Goal: Task Accomplishment & Management: Manage account settings

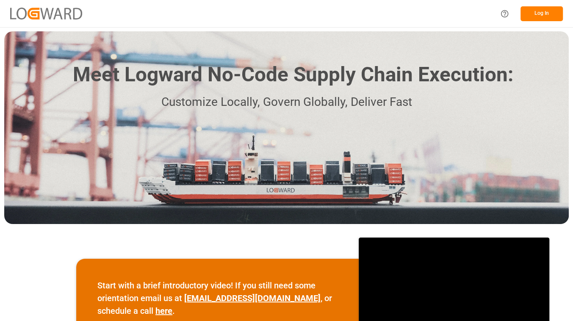
click at [537, 11] on button "Log In" at bounding box center [542, 13] width 42 height 15
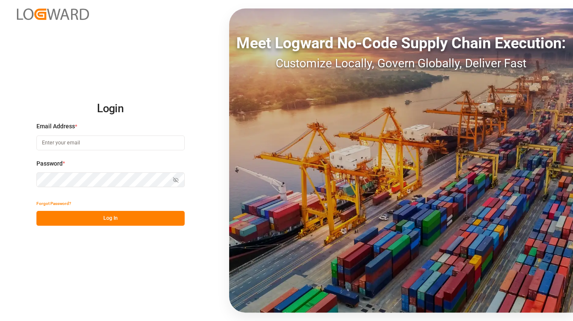
type input "[EMAIL_ADDRESS][DOMAIN_NAME]"
click at [163, 217] on button "Log In" at bounding box center [110, 218] width 148 height 15
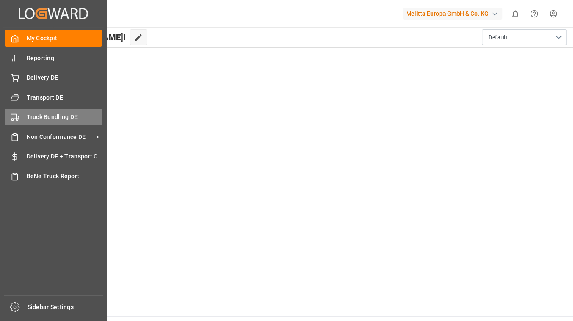
click at [25, 112] on div "Truck Bundling DE Truck Bundling DE" at bounding box center [53, 117] width 97 height 17
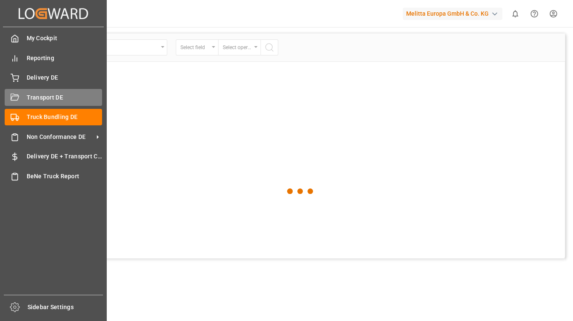
click at [34, 96] on span "Transport DE" at bounding box center [65, 97] width 76 height 9
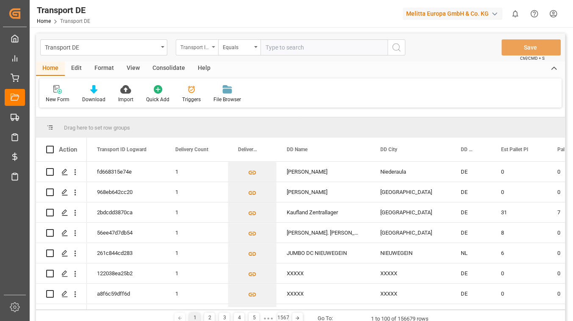
click at [212, 49] on div "Transport ID Logward" at bounding box center [197, 47] width 42 height 16
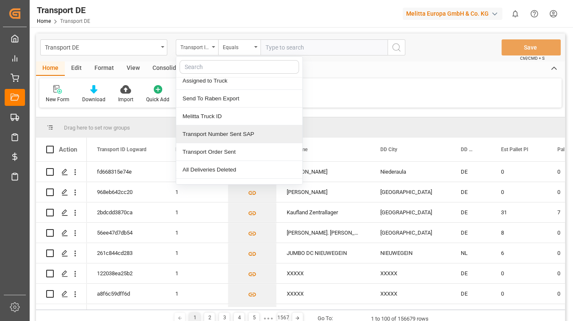
scroll to position [115, 0]
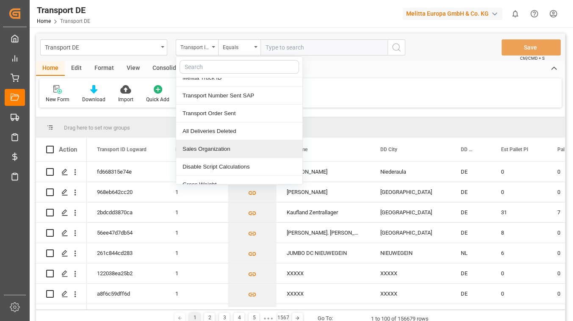
click at [233, 150] on div "Sales Organization" at bounding box center [239, 149] width 126 height 18
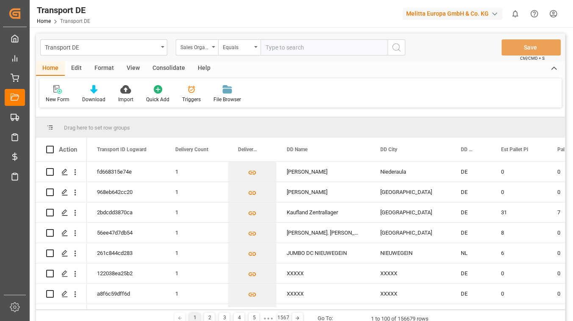
click at [277, 46] on input "text" at bounding box center [324, 47] width 127 height 16
type input "0701"
click at [399, 54] on button "search button" at bounding box center [397, 47] width 18 height 16
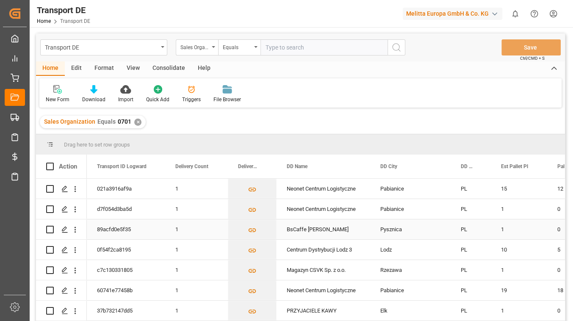
click at [119, 226] on div "89acfd0e5f35" at bounding box center [126, 230] width 78 height 20
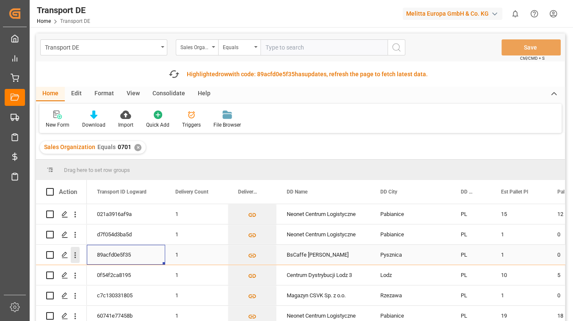
click at [75, 253] on icon "open menu" at bounding box center [76, 256] width 2 height 6
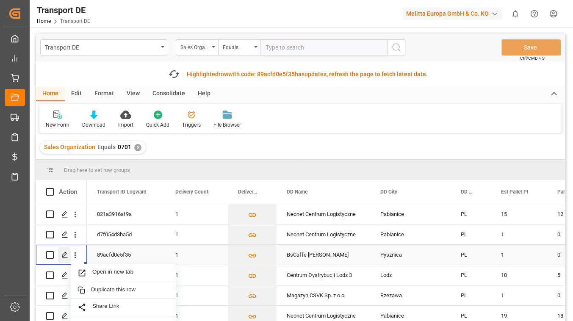
click at [65, 257] on icon "Press SPACE to select this row." at bounding box center [64, 255] width 7 height 7
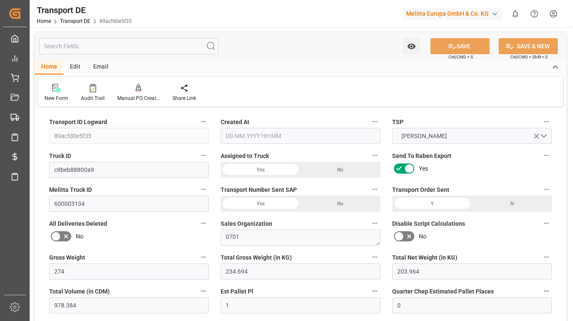
type input "274"
type input "234.694"
type input "203.964"
type input "978.384"
type input "1"
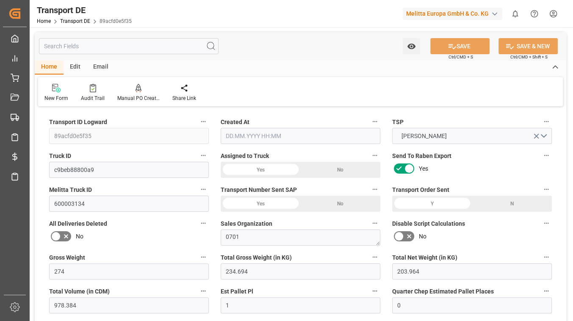
type input "0"
type input "0.75"
type input "0"
type input "1"
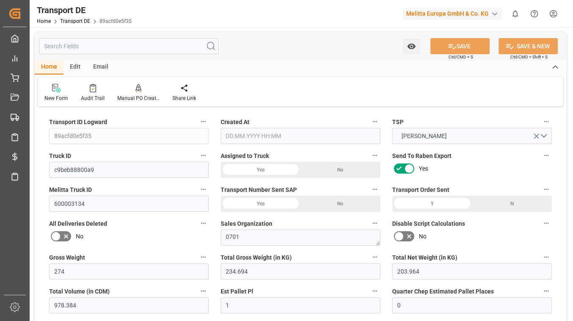
type input "1"
type input "0"
type input "202"
type input "0"
type input "94.3"
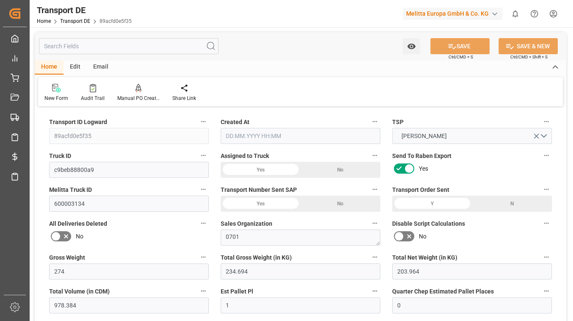
type input "140.789"
type input "94.3"
type input "91.8011"
type input "37"
type input "0"
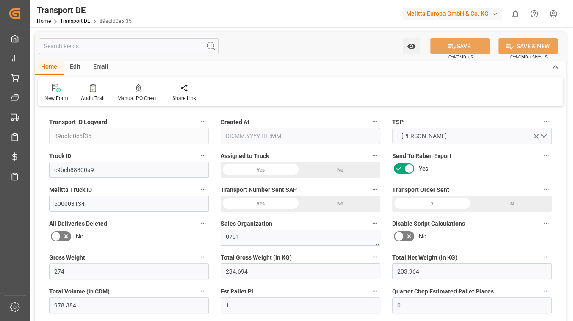
type input "1"
type input "0"
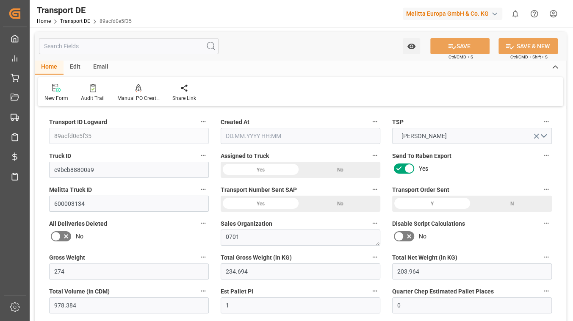
type input "0"
type input "-2.4989"
type input "0"
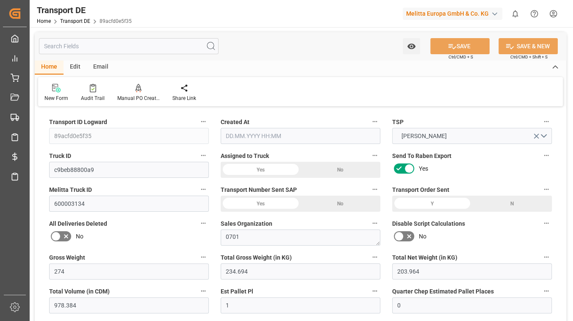
type input "0"
type input "234.694"
type input "4710.8598"
type input "21"
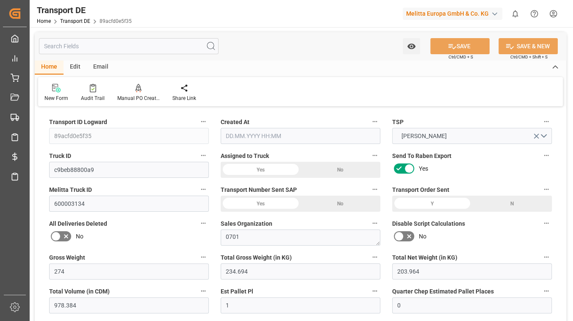
type input "35"
type input "0"
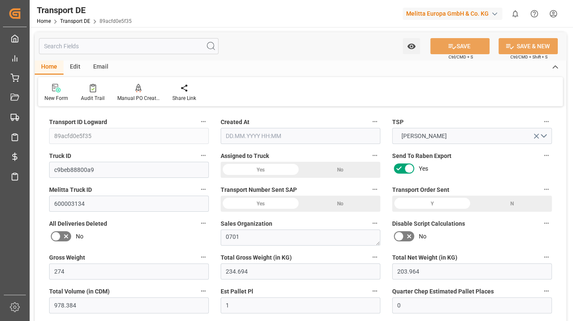
type input "0"
type input "1"
type input "0"
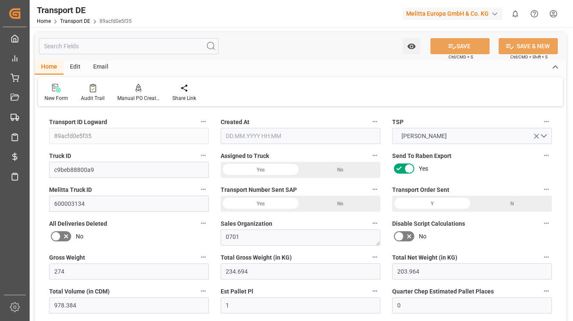
type input "202"
type input "232.59"
type input "91.8011"
type input "[DATE] 10:45"
type input "[DATE]"
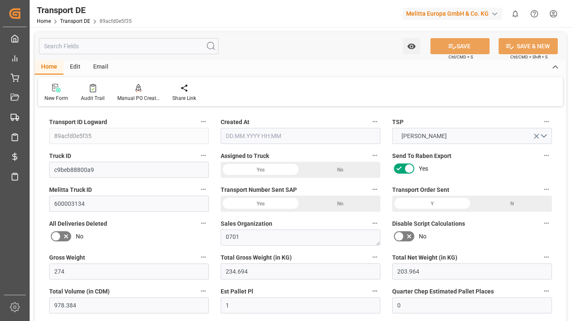
type input "[DATE]"
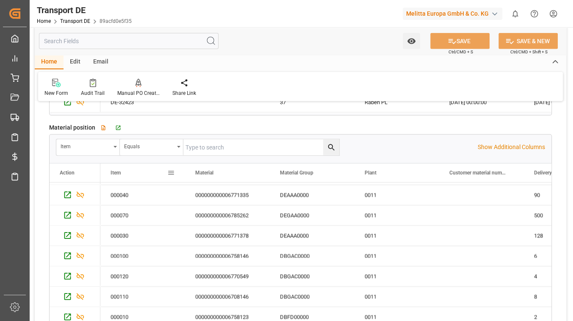
scroll to position [163, 0]
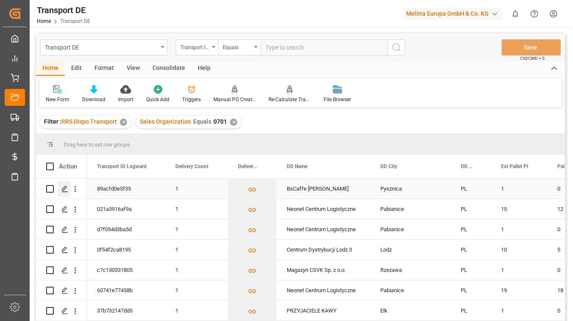
click at [62, 191] on icon "Press SPACE to select this row." at bounding box center [64, 189] width 7 height 7
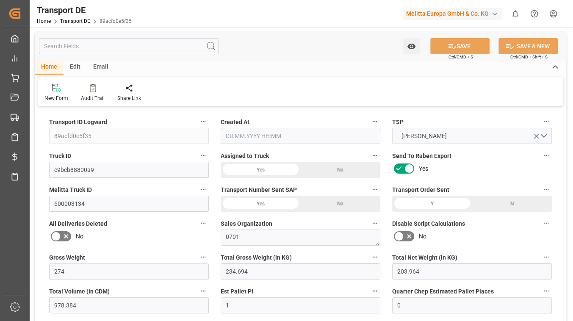
type input "274"
type input "234.694"
type input "203.964"
type input "978.384"
type input "1"
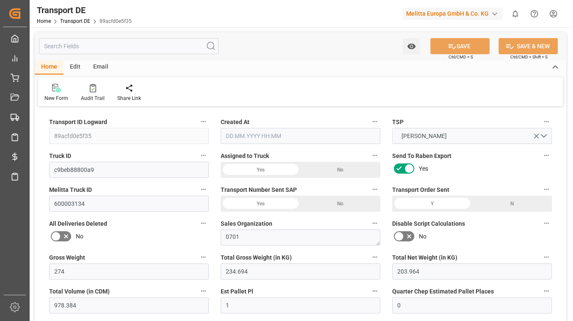
type input "0"
type input "0.75"
type input "0"
type input "1"
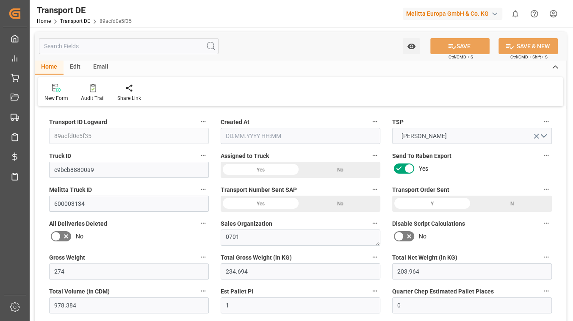
type input "1"
type input "0"
type input "202"
type input "0"
type input "94.3"
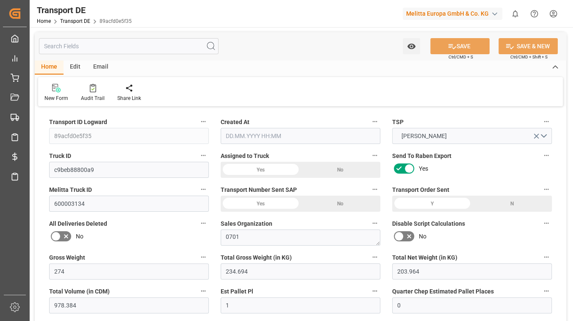
type input "140.789"
type input "94.3"
type input "91.8011"
type input "37"
type input "0"
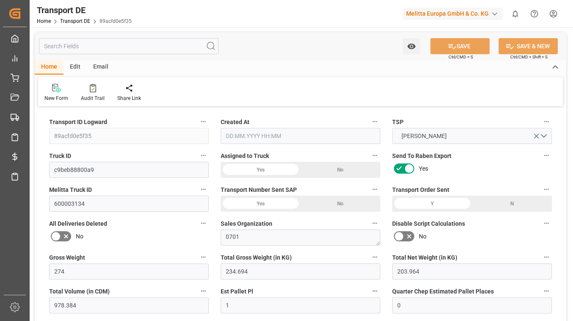
type input "1"
type input "0"
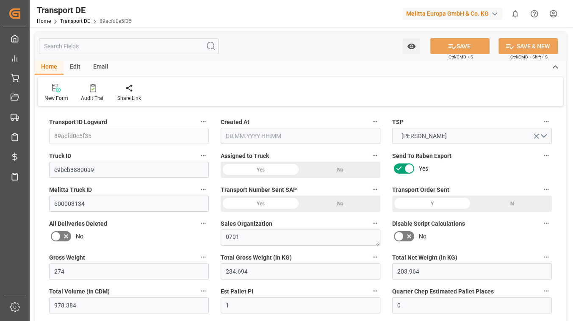
type input "0"
type input "-2.4989"
type input "0"
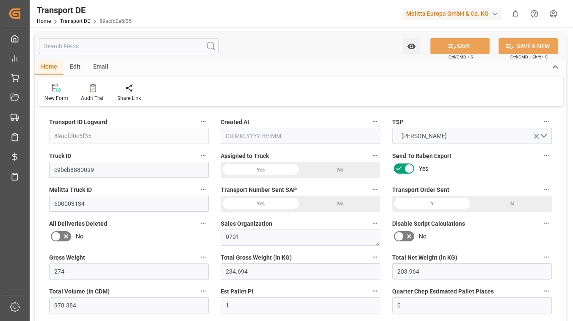
type input "0"
type input "234.694"
type input "4710.8598"
type input "21"
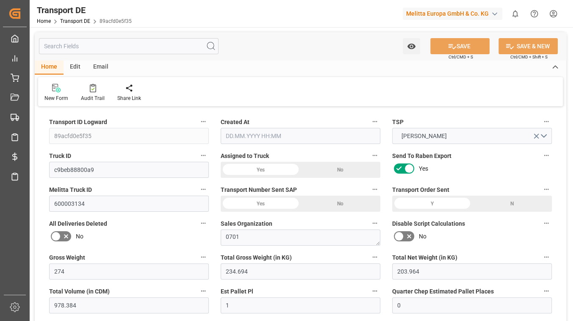
type input "35"
type input "0"
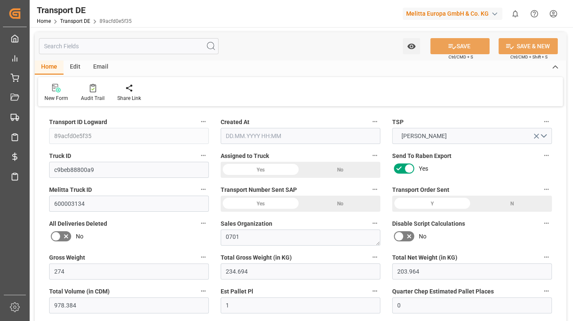
type input "0"
type input "1"
type input "0"
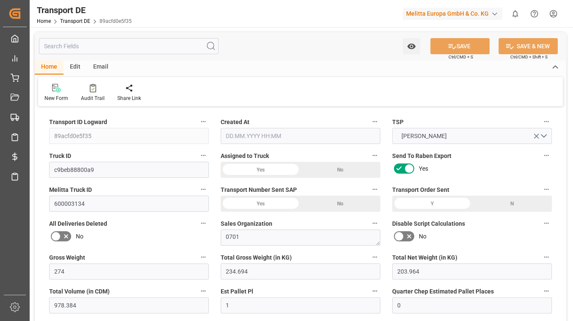
type input "202"
type input "232.59"
type input "91.8011"
type input "[DATE] 10:45"
type input "[DATE]"
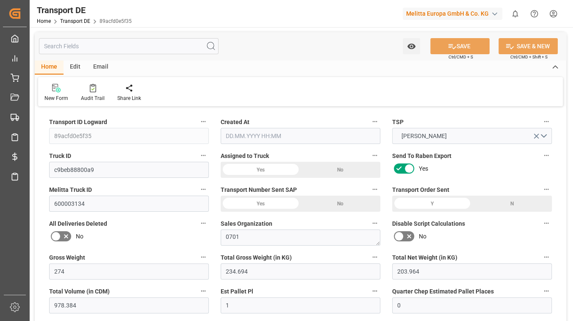
type input "[DATE]"
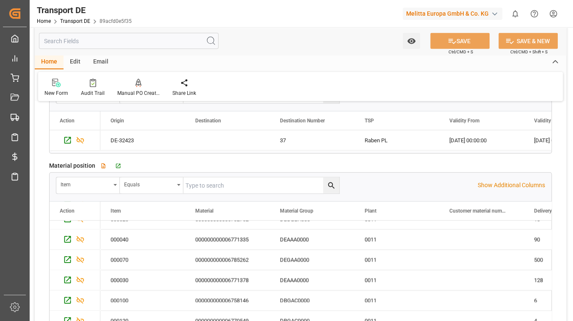
scroll to position [163, 0]
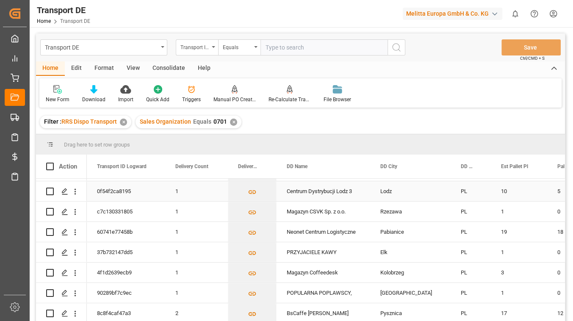
scroll to position [77, 0]
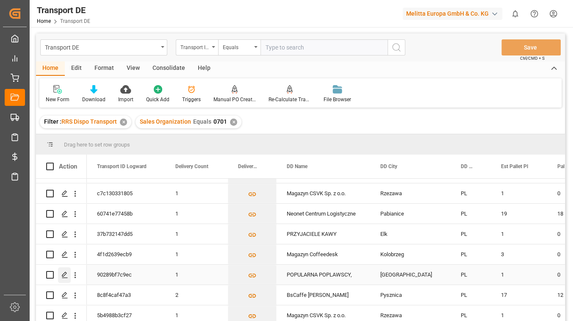
click at [64, 274] on icon "Press SPACE to select this row." at bounding box center [64, 275] width 7 height 7
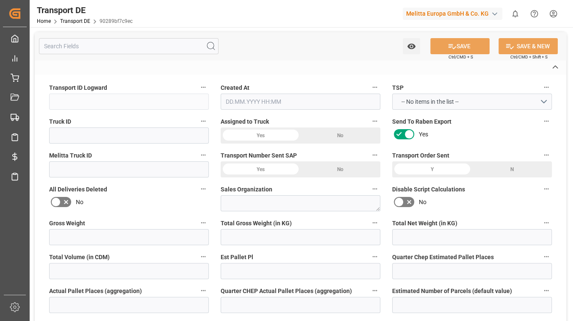
type input "90289bf7c9ec"
type input "047f50291c2e"
type input "600003345"
type textarea "0701"
type input "Yes"
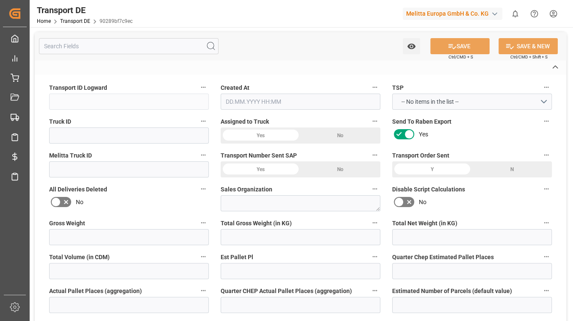
type input "124.1434"
type textarea "0007100196"
type textarea "POPULARNA POPLAWSCY,"
type input "KLESZCZOWA 16"
type input "02-485"
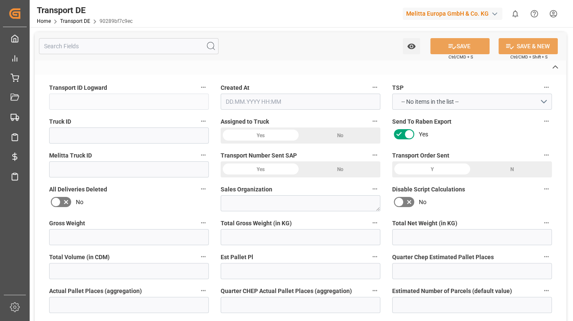
type textarea "[GEOGRAPHIC_DATA]"
type input "PL"
type input "DE-32423"
type input "Rhenus Retail Services GmbH"
type input "[PERSON_NAME][STREET_ADDRESS]"
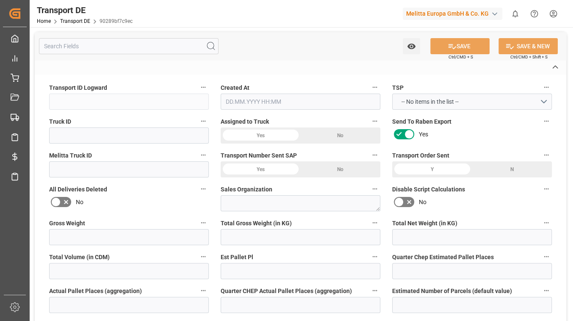
type input "32423"
type input "Minden"
type input "DE"
type input "Melitta [GEOGRAPHIC_DATA] Sp. z o.o."
type input "Diamond Business Park Ursus / ul"
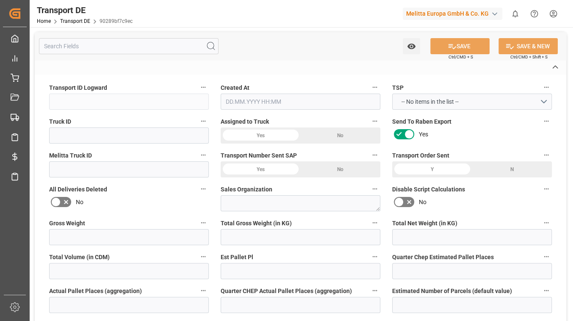
type input "02-495"
type input "[GEOGRAPHIC_DATA]"
type input "PL"
type textarea "648f2b75a795"
type input "Road"
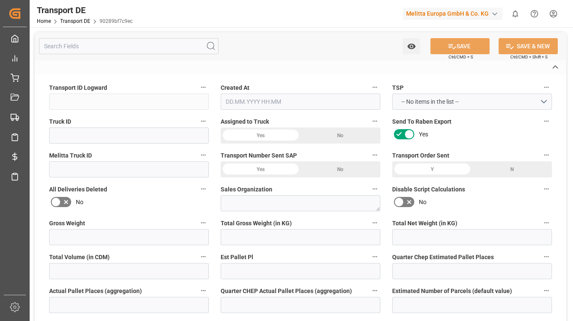
type input "DE"
type input "32423"
type input "PL"
type input "02-485"
type input "Small Shipment"
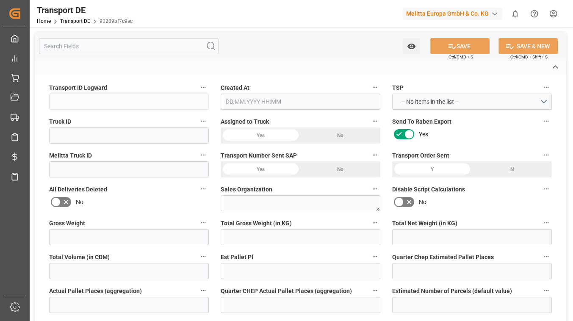
type input "3.5-7.5 t"
type input "EURO 6"
type input "Diesel"
type input "PLP00"
type input "DAP"
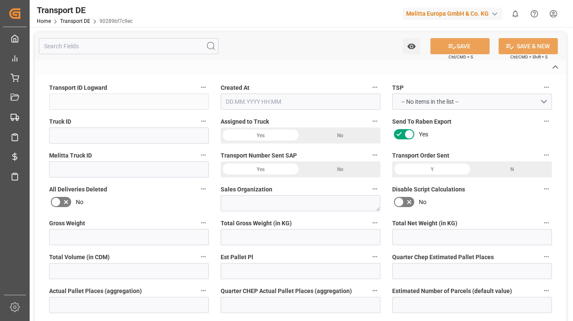
type input "7010802331"
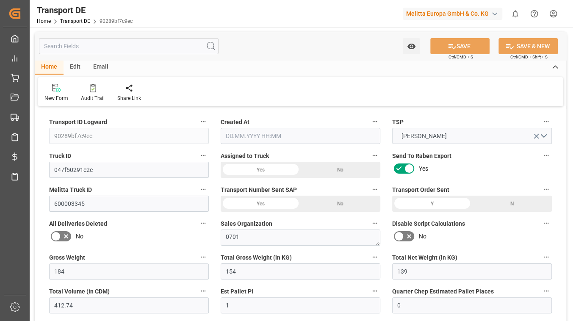
type input "184"
type input "154"
type input "139"
type input "412.74"
type input "1"
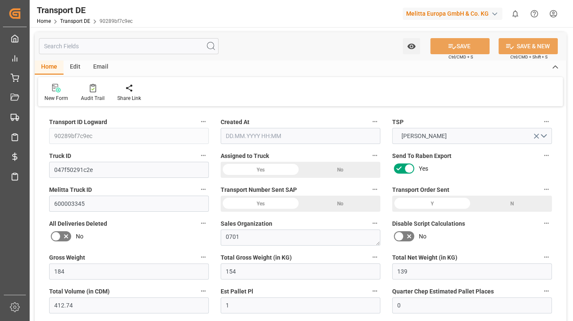
type input "0"
type input "1"
type input "0"
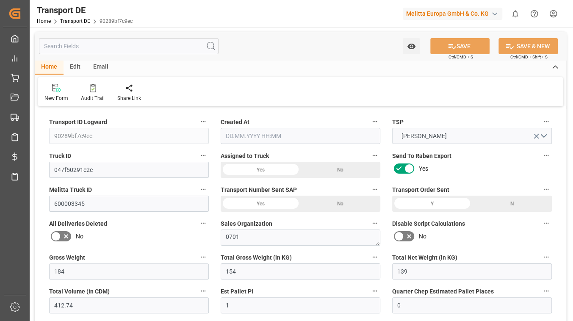
type input "1"
type input "0"
type input "62"
type input "0"
type input "88.4"
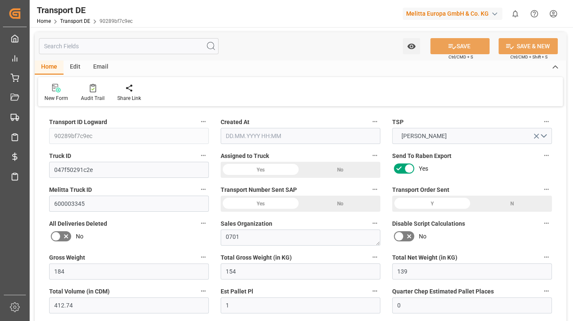
type input "38.086"
type input "88.4"
type input "86.0574"
type input "2"
type input "0"
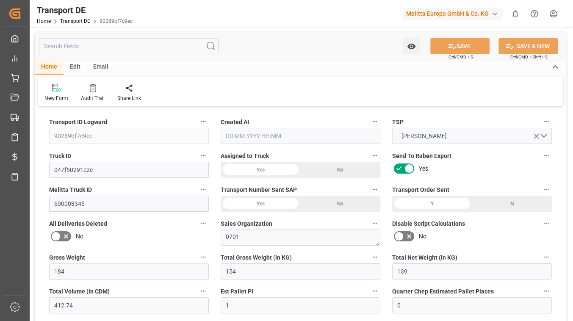
type input "0"
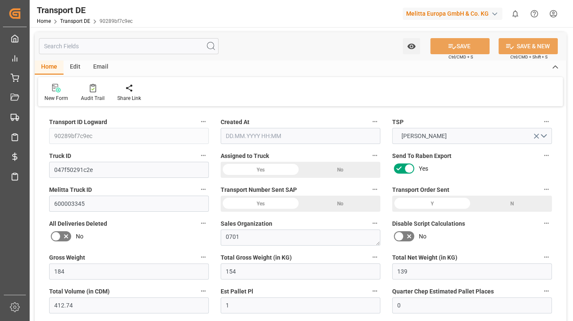
type input "0"
type input "-2.3426"
type input "0"
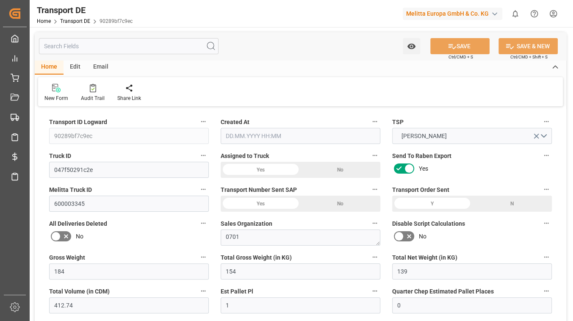
type input "0"
type input "154"
type input "4710.8598"
type input "21"
type input "35"
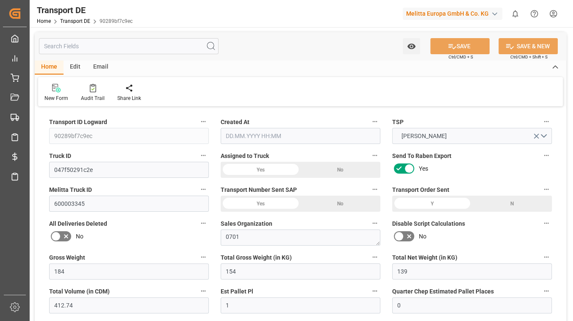
type input "0"
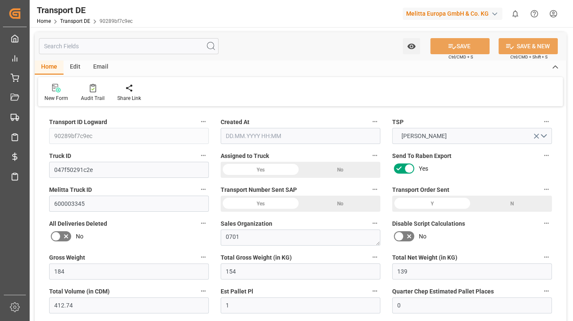
type input "0"
type input "1"
type input "0"
type input "62.5"
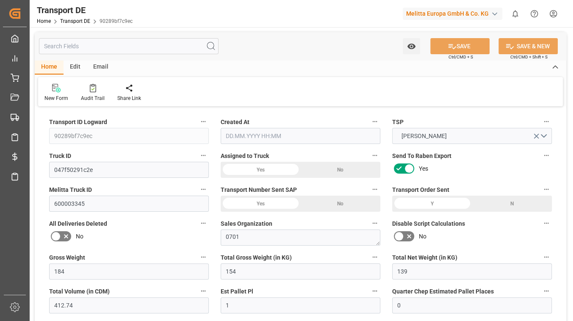
type input "124.1434"
type input "86.0574"
type input "[DATE] 21:00"
type input "[DATE]"
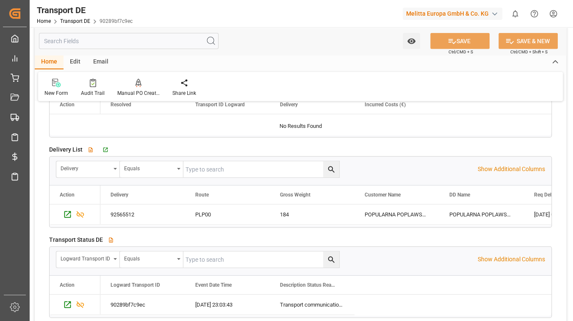
scroll to position [1541, 0]
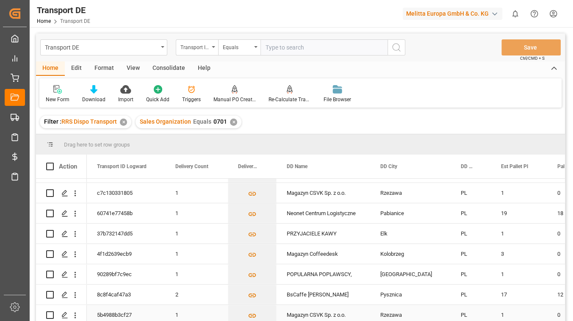
scroll to position [77, 0]
click at [314, 190] on div "Magazyn CSVK Sp. z o.o." at bounding box center [324, 194] width 94 height 20
click at [64, 193] on polygon "Press SPACE to select this row." at bounding box center [64, 193] width 4 height 4
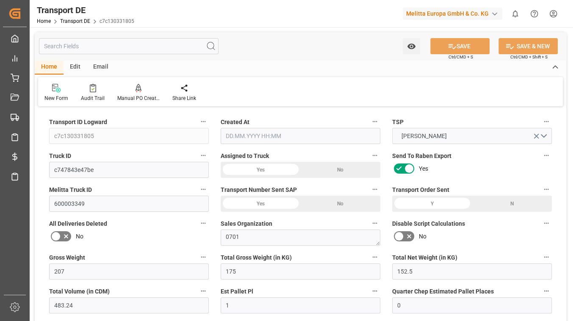
type input "207"
type input "175"
type input "152.5"
type input "483.24"
type input "1"
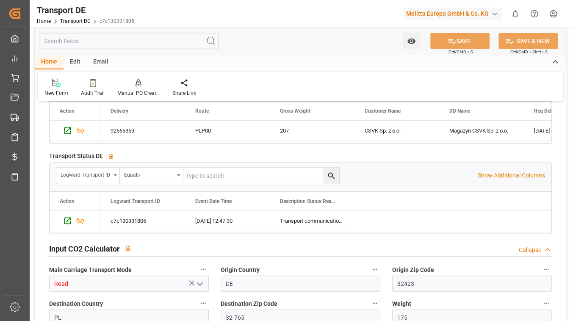
scroll to position [1580, 0]
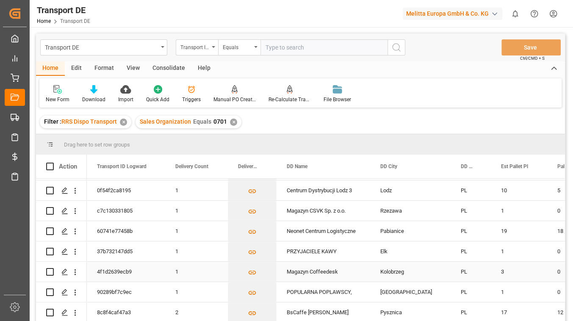
scroll to position [77, 0]
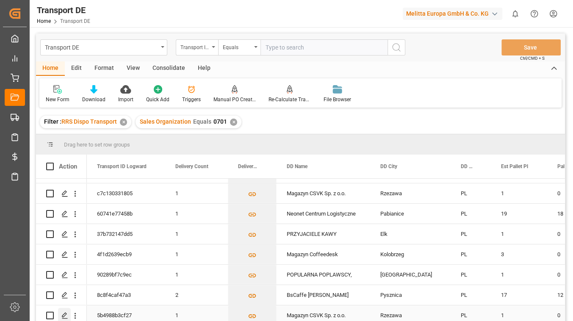
click at [67, 317] on icon "Press SPACE to select this row." at bounding box center [64, 315] width 7 height 7
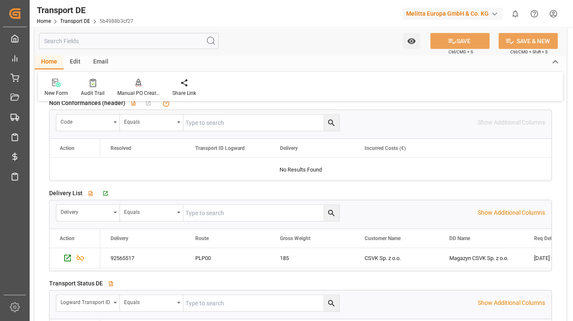
scroll to position [1425, 0]
drag, startPoint x: 138, startPoint y: 250, endPoint x: 114, endPoint y: 250, distance: 23.7
click at [114, 250] on div "92565517" at bounding box center [142, 258] width 85 height 20
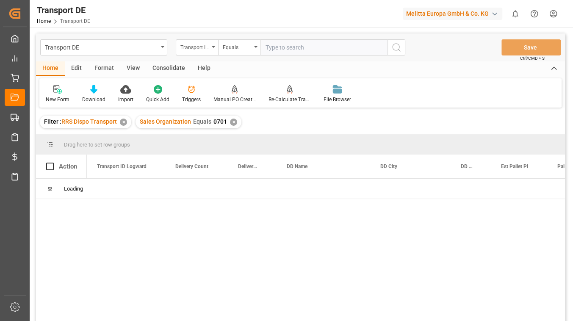
click at [315, 48] on input "text" at bounding box center [324, 47] width 127 height 16
click at [124, 121] on div "✕" at bounding box center [123, 122] width 7 height 7
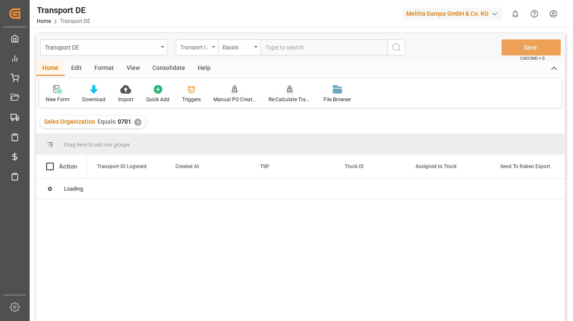
click at [213, 47] on icon "open menu" at bounding box center [213, 47] width 3 height 2
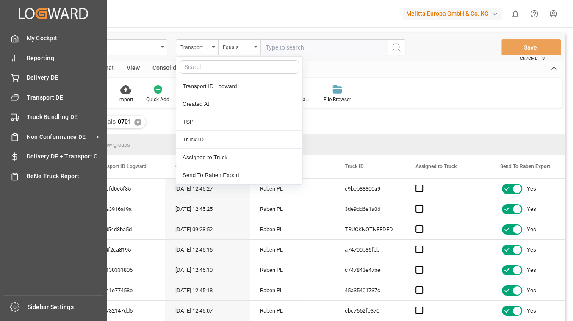
scroll to position [77, 0]
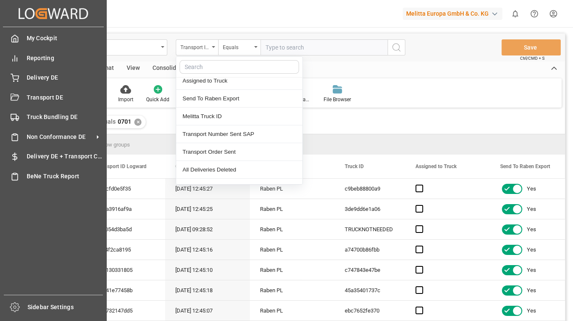
click at [402, 116] on div "Sales Organization Equals 0701 ✕" at bounding box center [300, 122] width 529 height 24
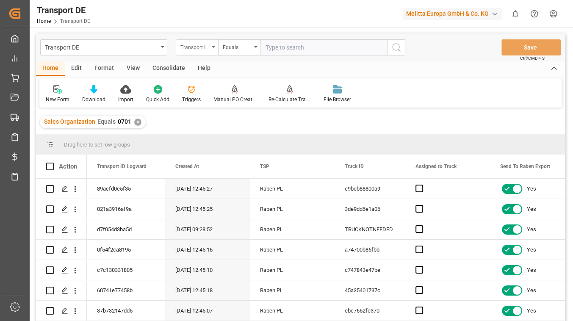
click at [214, 47] on icon "open menu" at bounding box center [213, 47] width 3 height 2
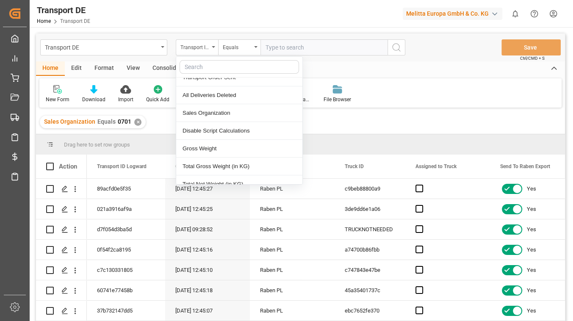
scroll to position [154, 0]
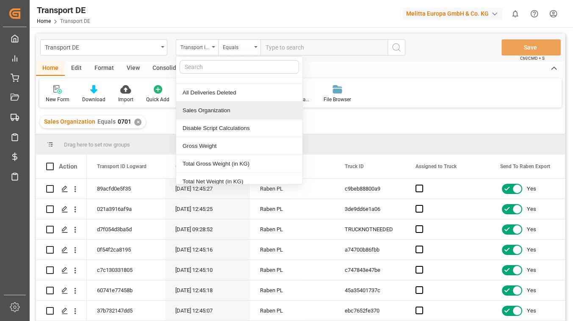
click at [209, 108] on div "Sales Organization" at bounding box center [239, 111] width 126 height 18
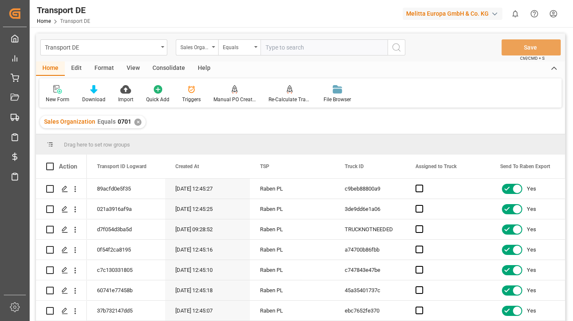
click at [277, 50] on input "text" at bounding box center [324, 47] width 127 height 16
click at [392, 54] on button "search button" at bounding box center [397, 47] width 18 height 16
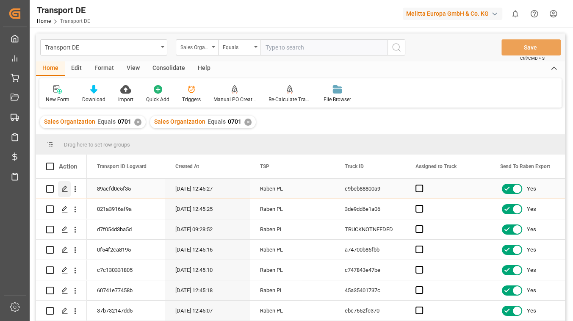
click at [64, 190] on icon "Press SPACE to select this row." at bounding box center [64, 189] width 7 height 7
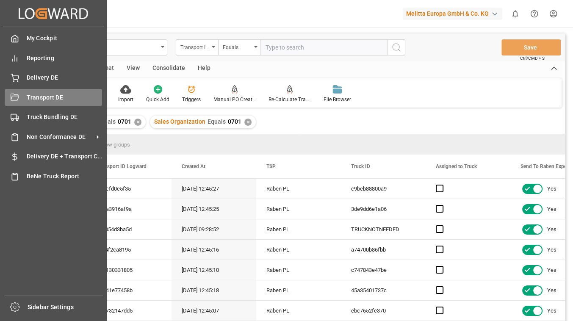
click at [37, 103] on div "Transport DE Transport DE" at bounding box center [53, 97] width 97 height 17
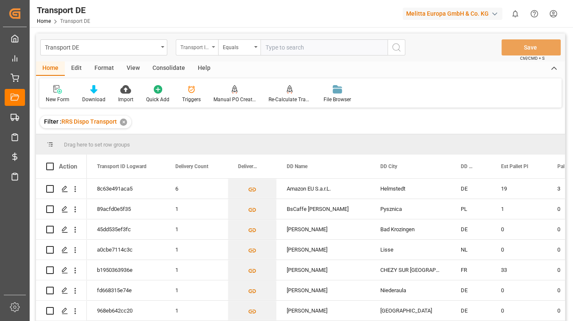
click at [210, 47] on div "Transport ID Logward" at bounding box center [197, 47] width 42 height 16
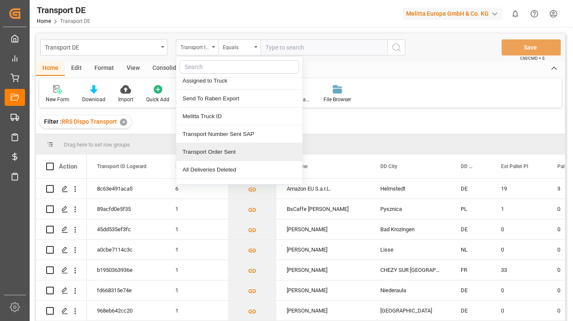
scroll to position [154, 0]
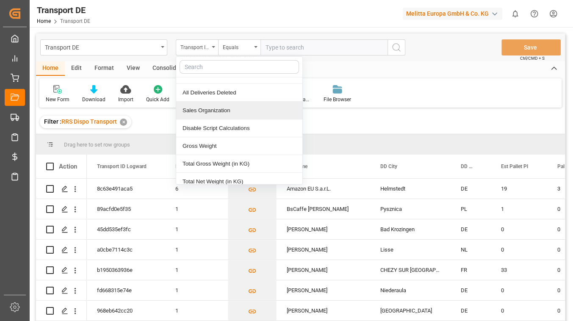
click at [203, 109] on div "Sales Organization" at bounding box center [239, 111] width 126 height 18
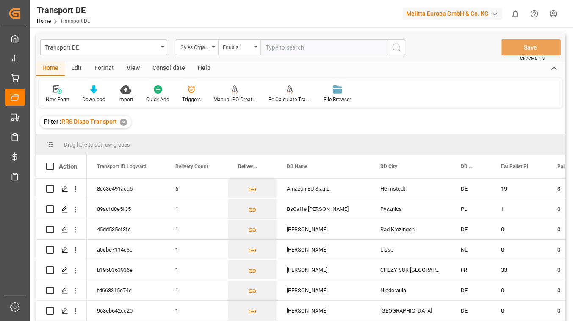
click at [279, 46] on input "text" at bounding box center [324, 47] width 127 height 16
click at [400, 45] on icon "search button" at bounding box center [397, 47] width 10 height 10
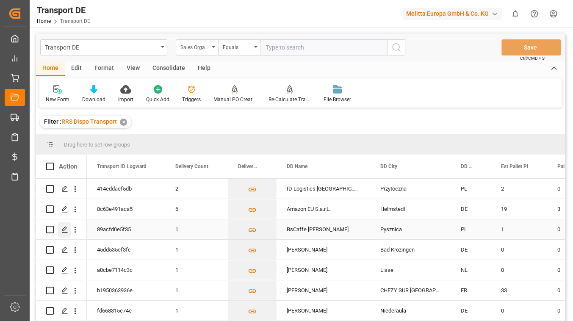
click at [64, 229] on icon "Press SPACE to select this row." at bounding box center [64, 229] width 7 height 7
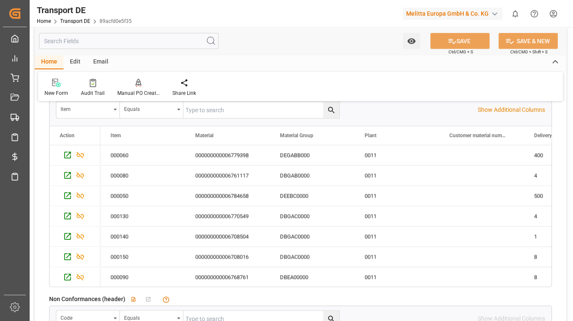
scroll to position [1348, 0]
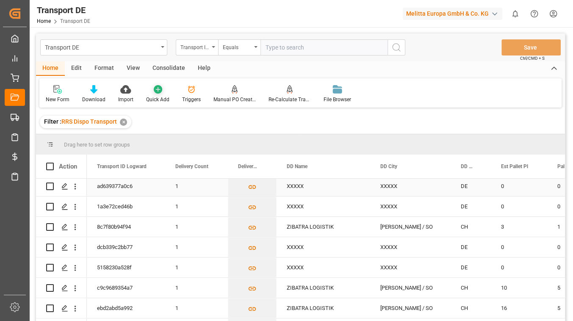
scroll to position [192, 0]
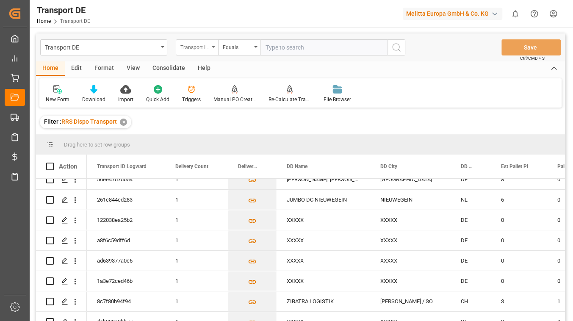
click at [208, 48] on div "Transport ID Logward" at bounding box center [195, 47] width 29 height 10
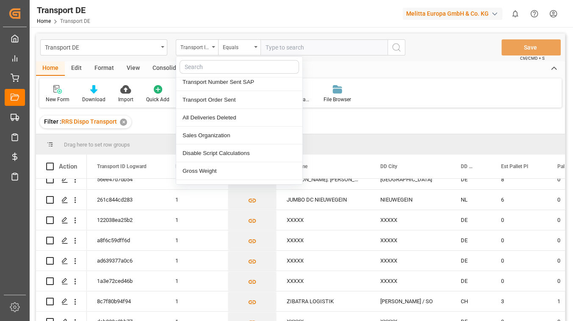
scroll to position [115, 0]
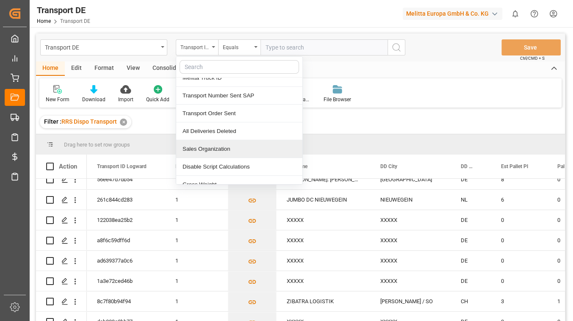
click at [235, 142] on div "Sales Organization" at bounding box center [239, 149] width 126 height 18
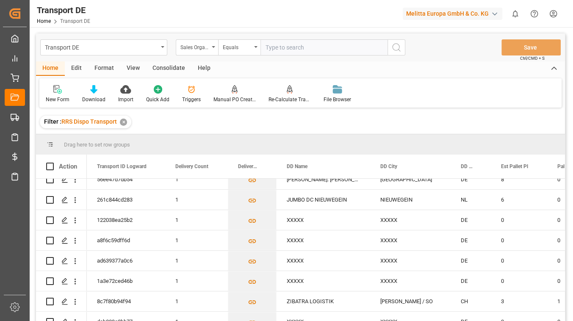
click at [280, 46] on input "text" at bounding box center [324, 47] width 127 height 16
click at [397, 50] on icon "search button" at bounding box center [397, 47] width 10 height 10
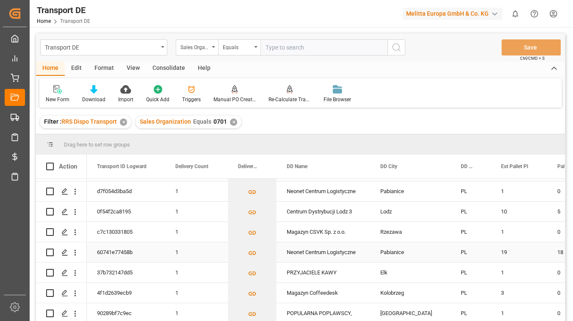
scroll to position [77, 0]
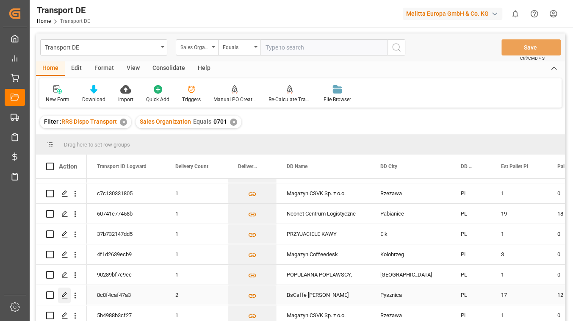
click at [66, 293] on icon "Press SPACE to select this row." at bounding box center [64, 295] width 7 height 7
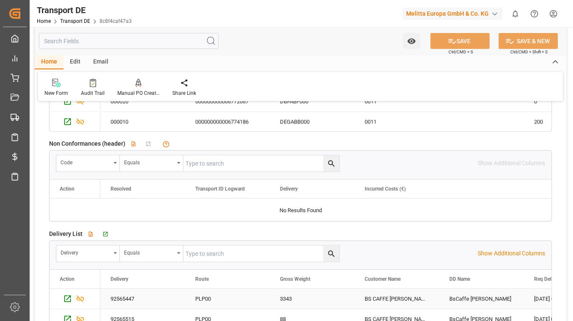
scroll to position [1541, 0]
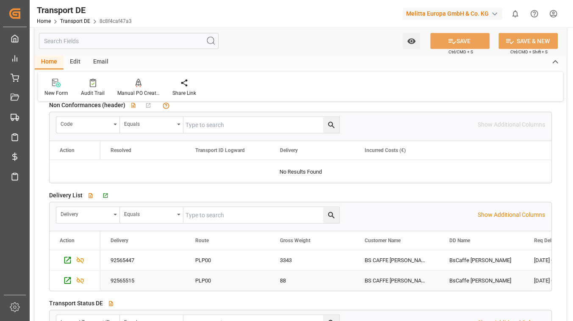
click at [142, 275] on div "92565515" at bounding box center [142, 281] width 85 height 20
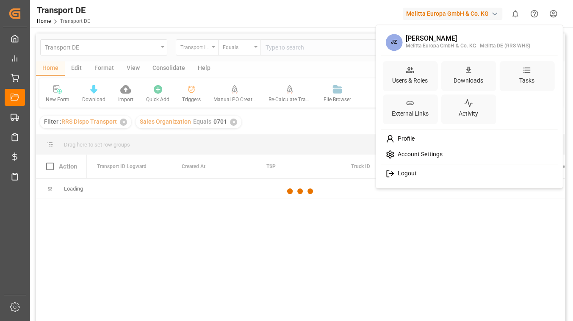
click at [550, 19] on html "Created by potrace 1.15, written by [PERSON_NAME] [DATE]-[DATE] Created by potr…" at bounding box center [286, 160] width 573 height 321
click at [413, 177] on div "Logout" at bounding box center [470, 174] width 174 height 16
